Goal: Task Accomplishment & Management: Use online tool/utility

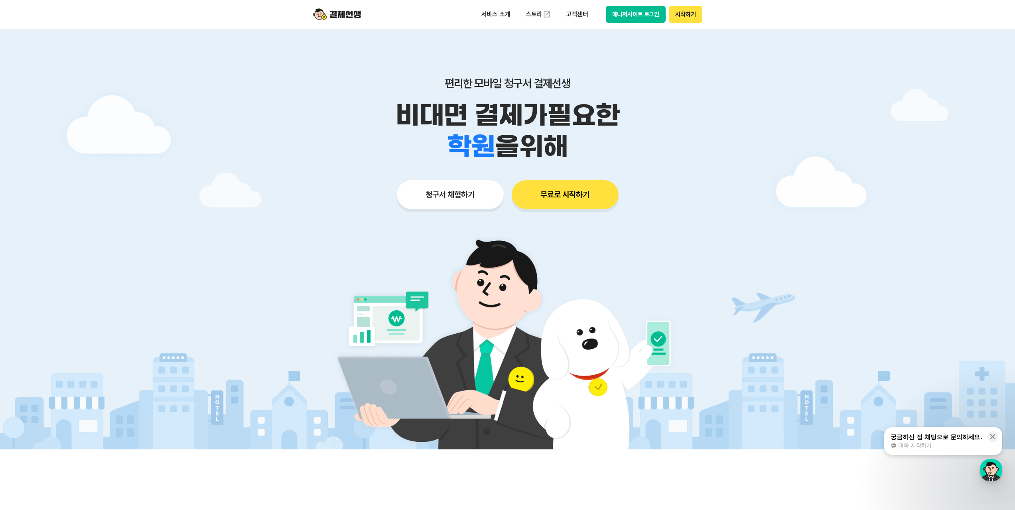
click at [573, 195] on button "무료로 시작하기" at bounding box center [565, 194] width 107 height 29
click at [440, 192] on button "청구서 체험하기" at bounding box center [450, 194] width 107 height 29
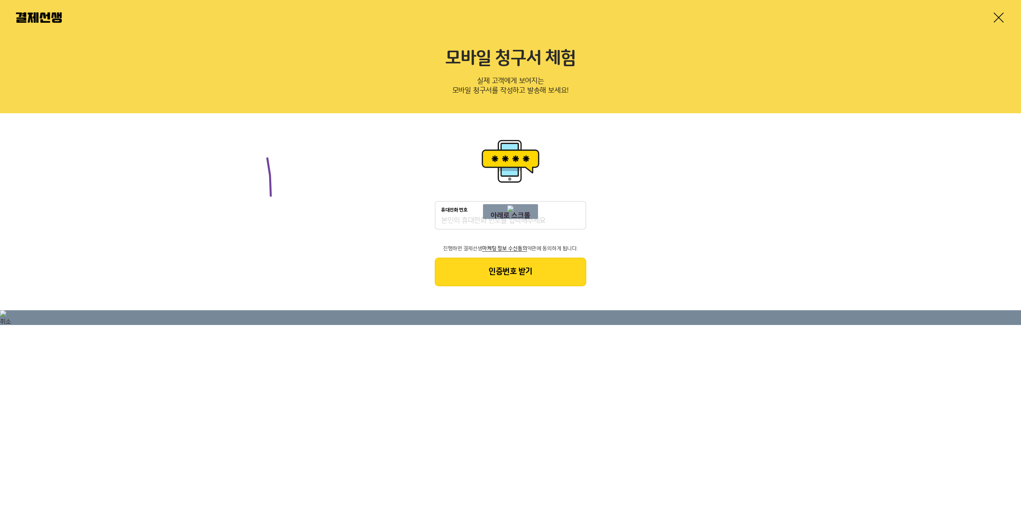
drag, startPoint x: 267, startPoint y: 158, endPoint x: 352, endPoint y: 241, distance: 119.0
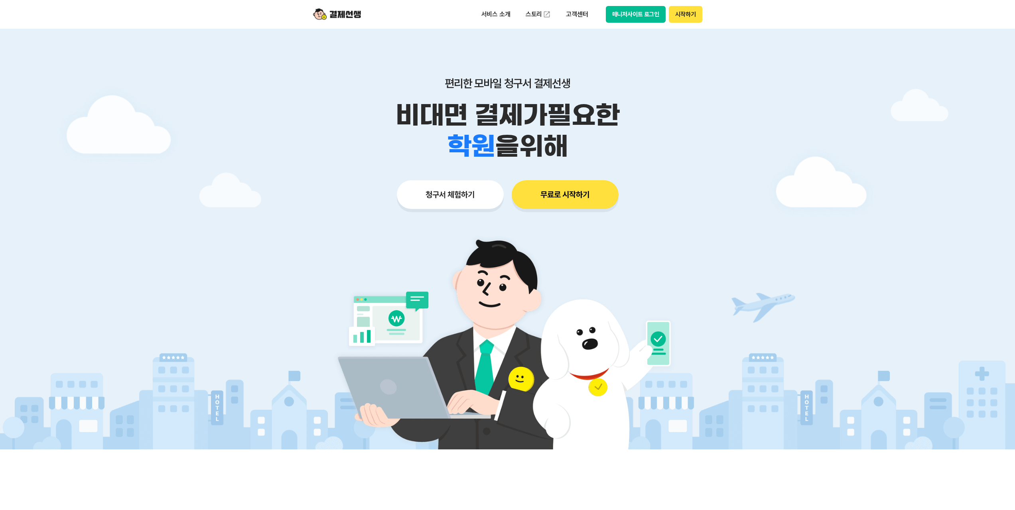
click at [641, 17] on button "매니저사이트 로그인" at bounding box center [636, 14] width 60 height 17
